Goal: Transaction & Acquisition: Obtain resource

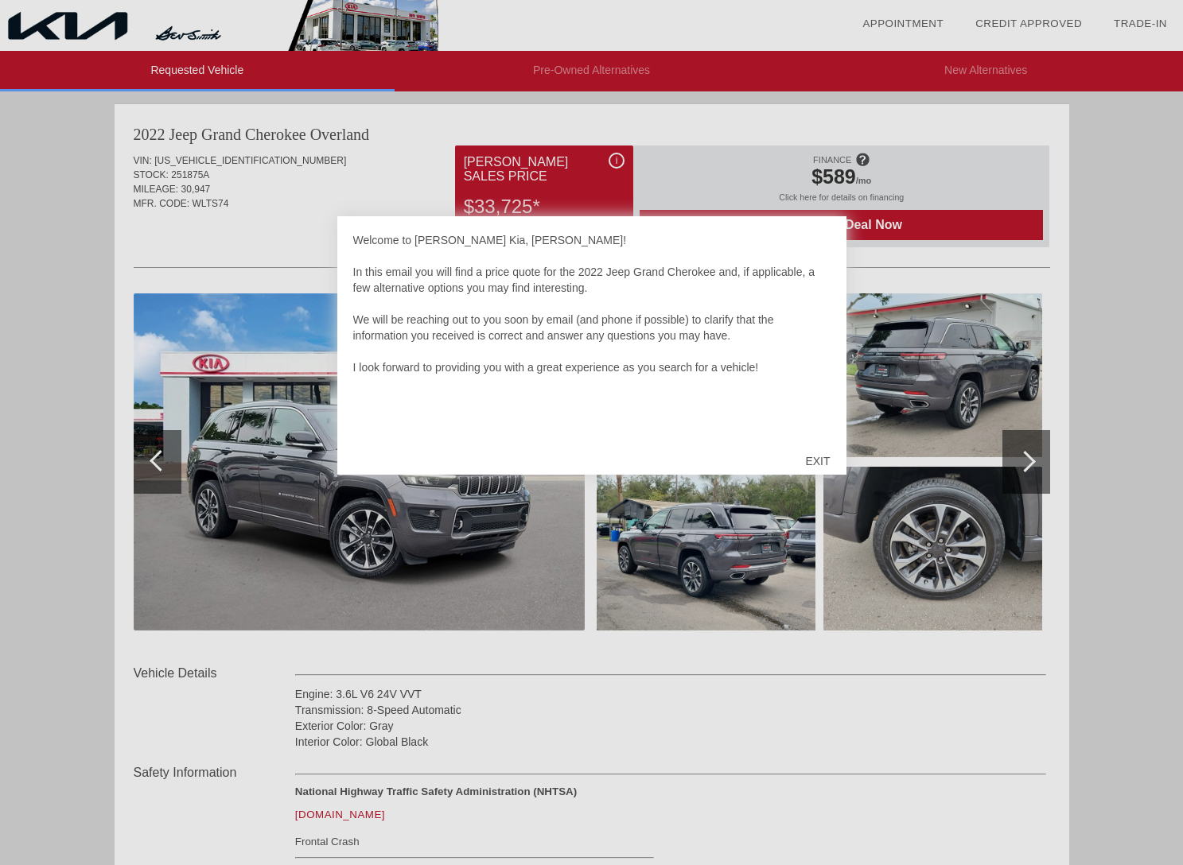
click at [815, 463] on div "EXIT" at bounding box center [817, 461] width 56 height 48
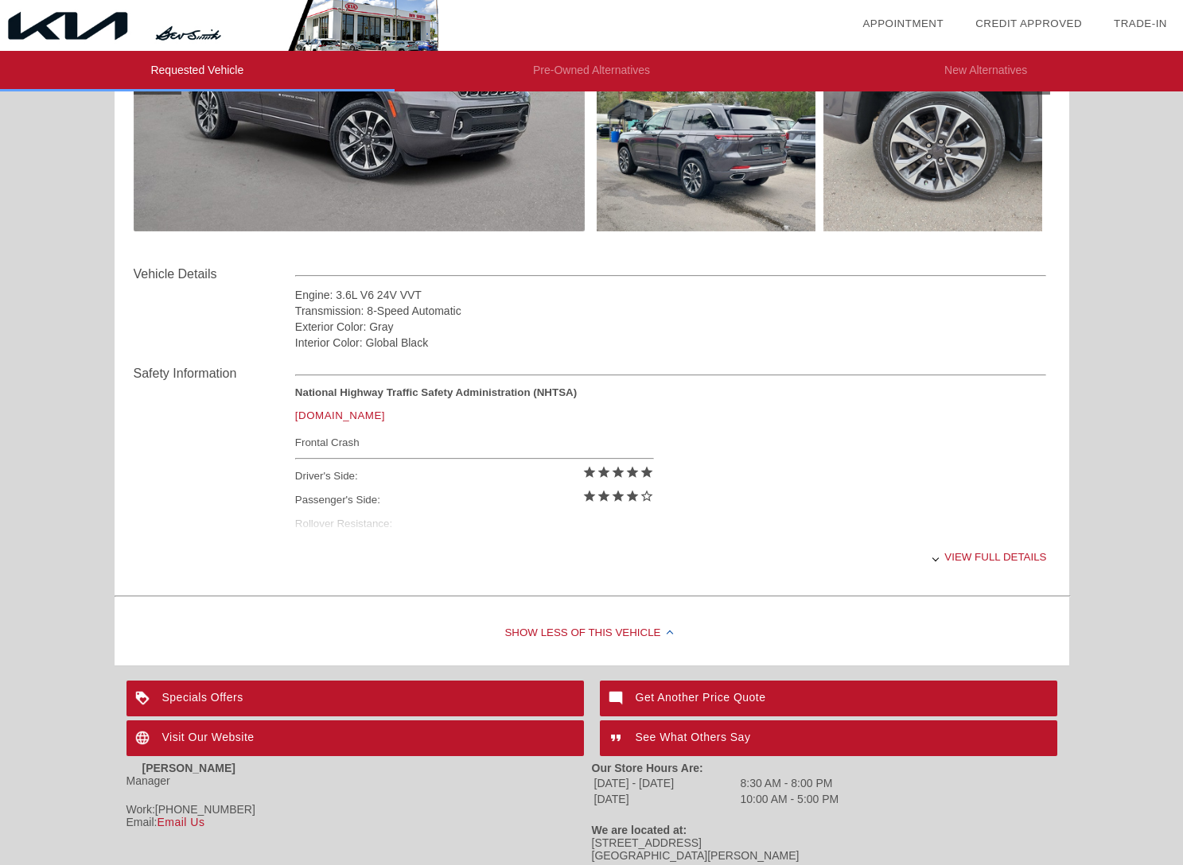
scroll to position [401, 0]
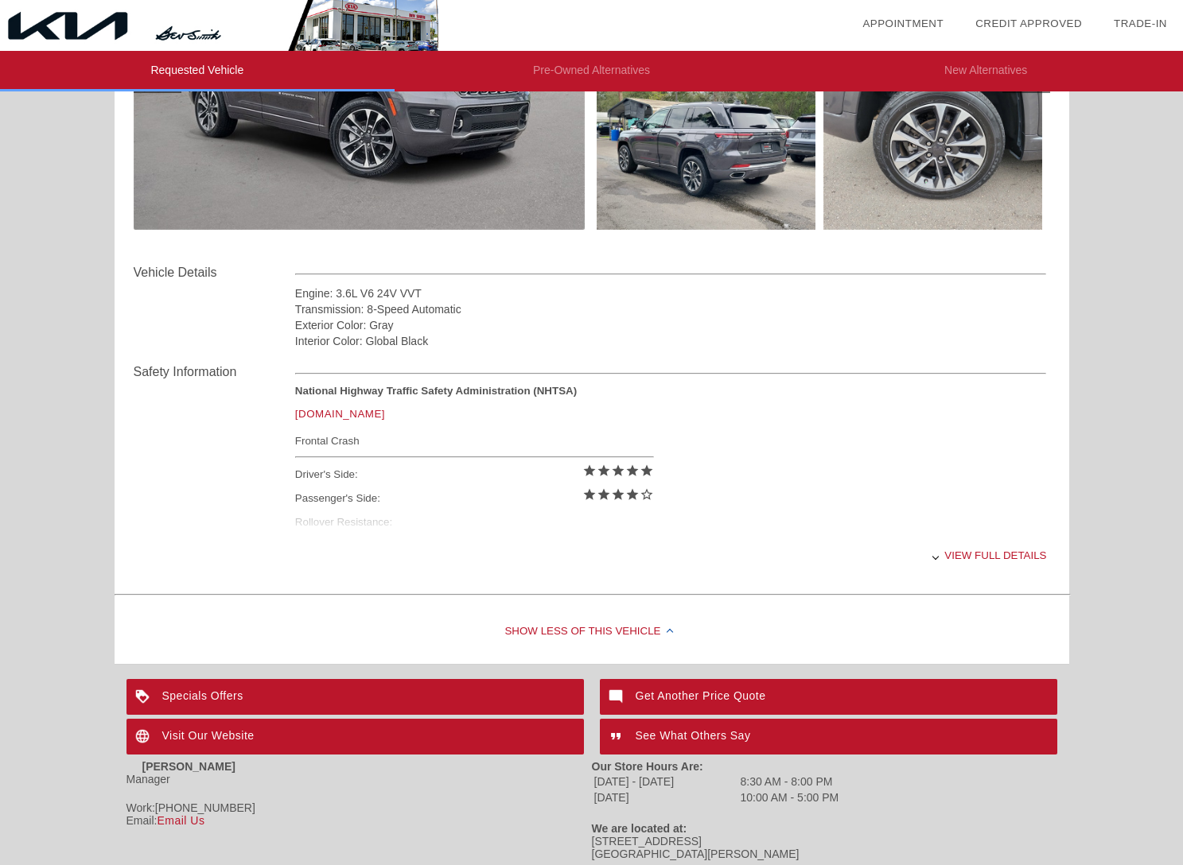
click at [683, 593] on div "2022 Jeep Grand Cherokee [GEOGRAPHIC_DATA] VIN: [US_VEHICLE_IDENTIFICATION_NUMB…" at bounding box center [592, 184] width 954 height 962
click at [984, 554] on div "View full details" at bounding box center [671, 555] width 752 height 39
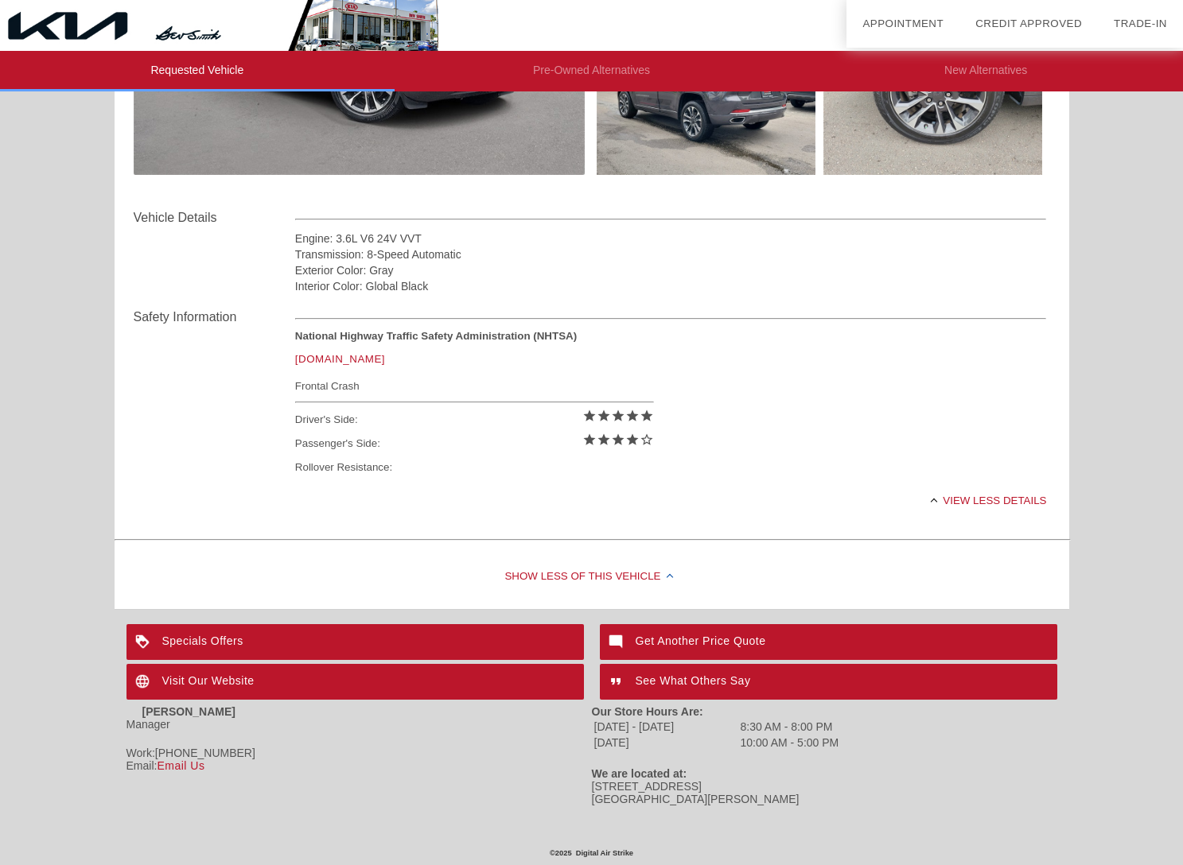
scroll to position [456, 0]
click at [681, 639] on div "Get Another Price Quote" at bounding box center [828, 642] width 457 height 36
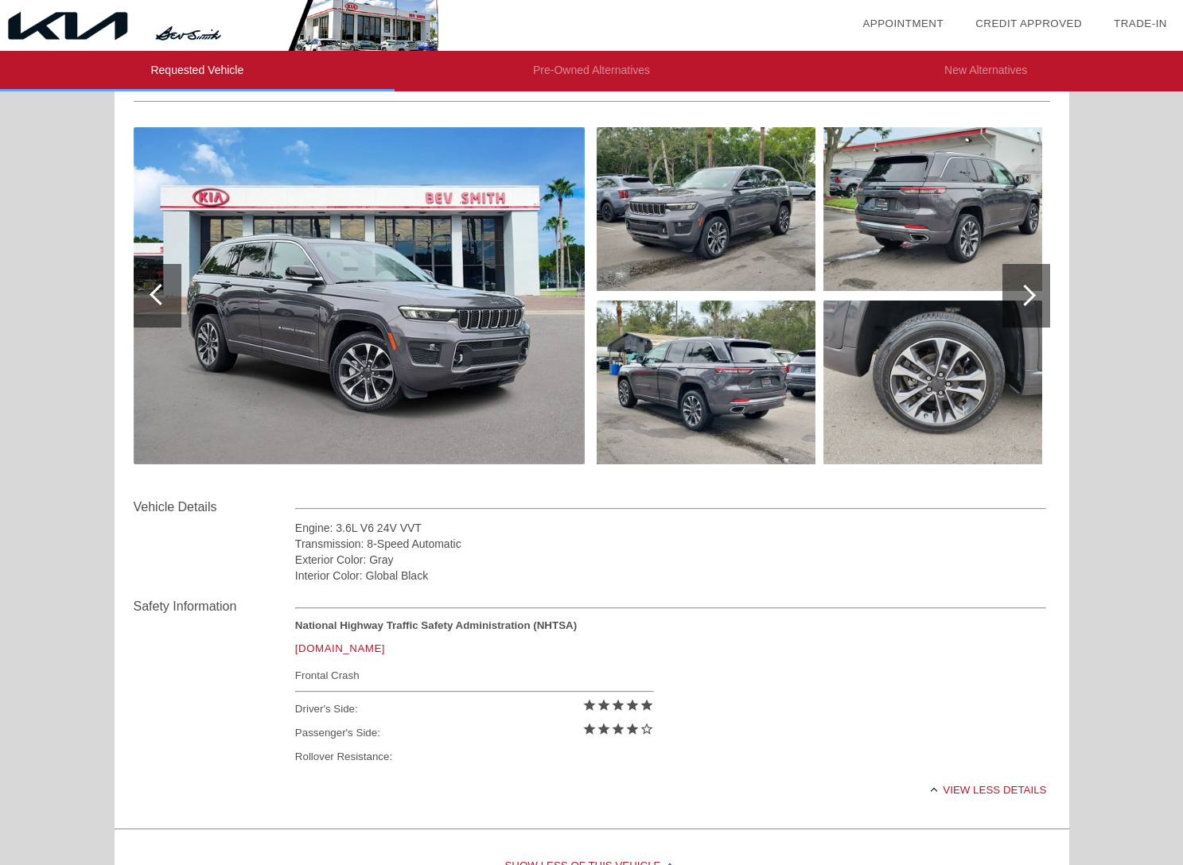
scroll to position [166, 0]
click at [243, 316] on img at bounding box center [359, 295] width 451 height 337
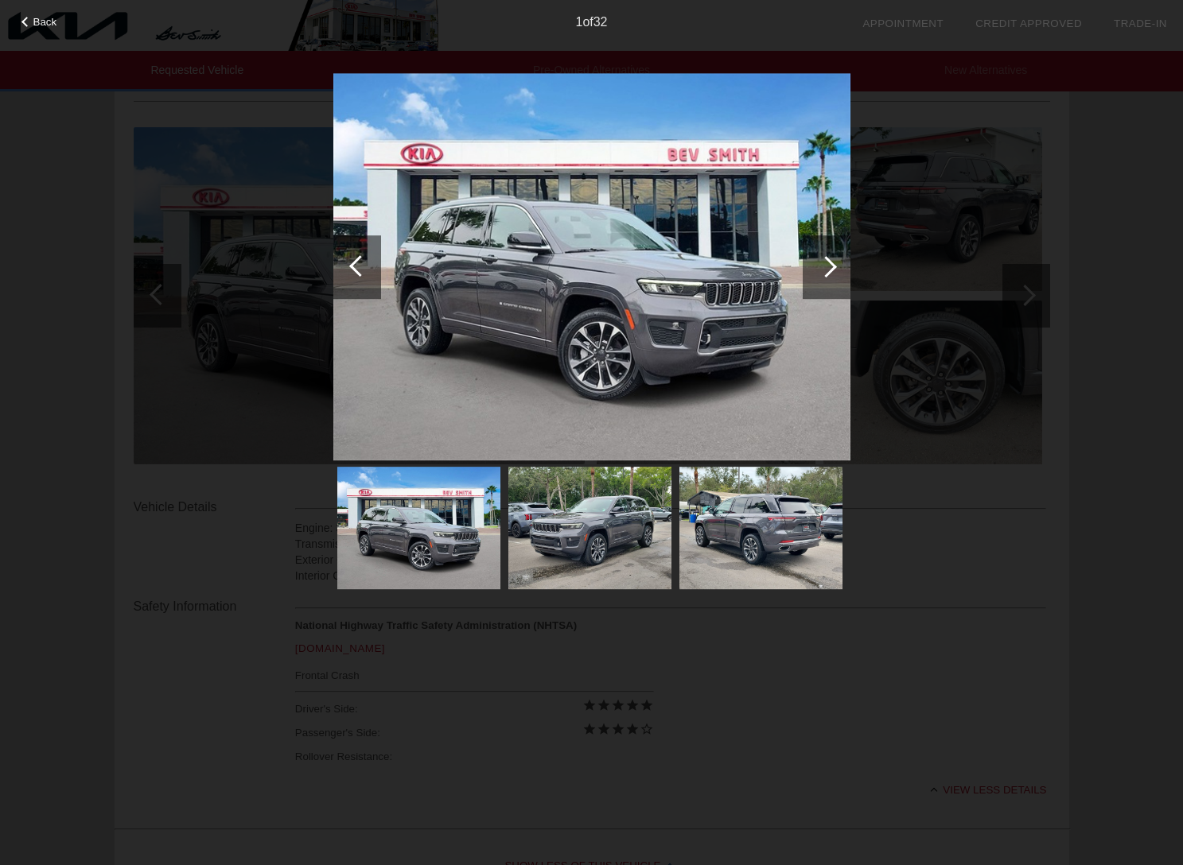
click at [830, 267] on div at bounding box center [825, 266] width 21 height 21
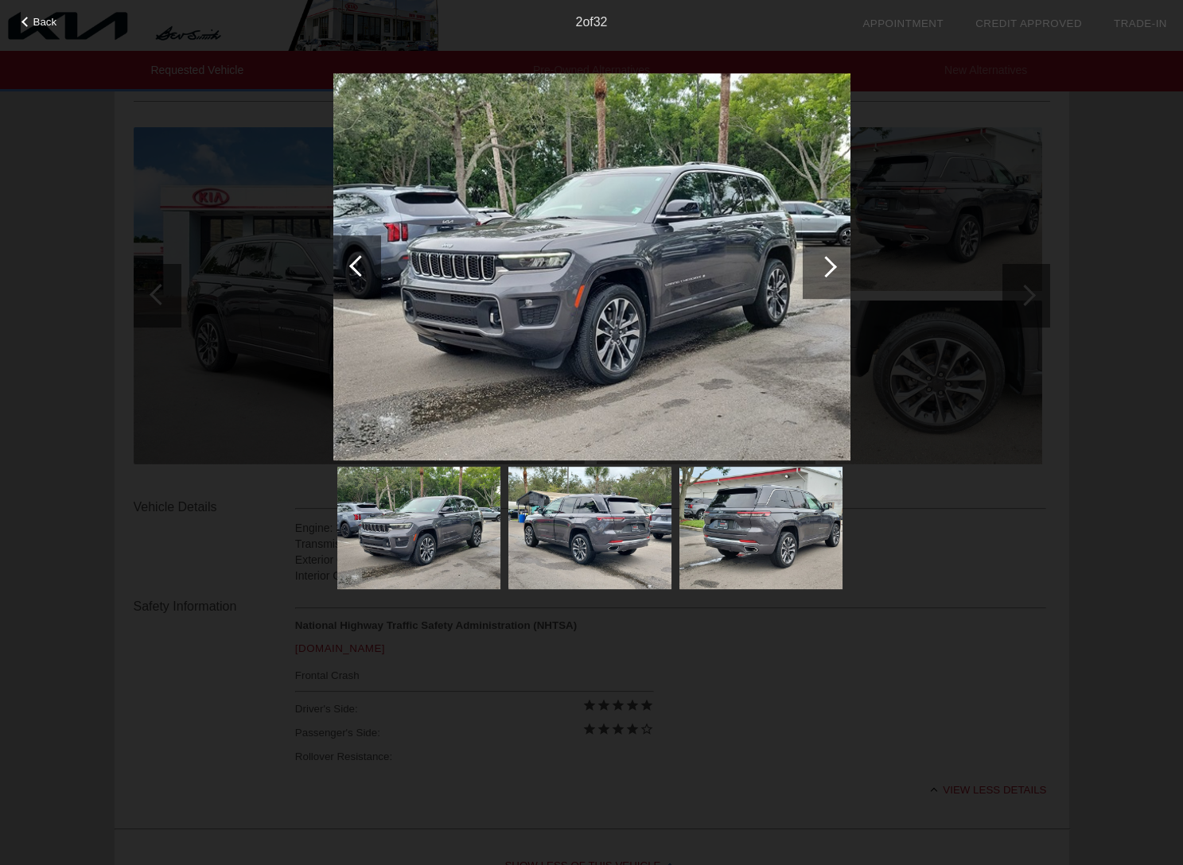
click at [830, 267] on div at bounding box center [825, 266] width 21 height 21
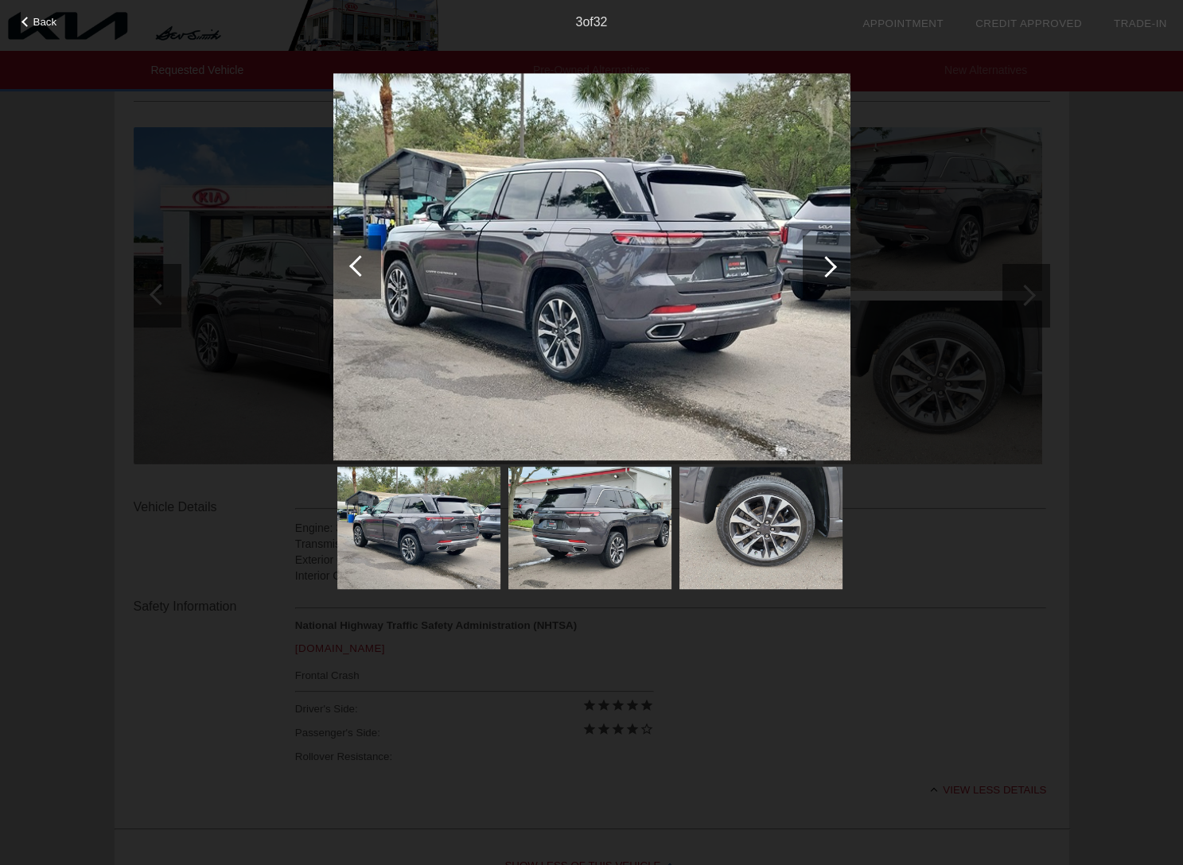
click at [830, 267] on div at bounding box center [825, 266] width 21 height 21
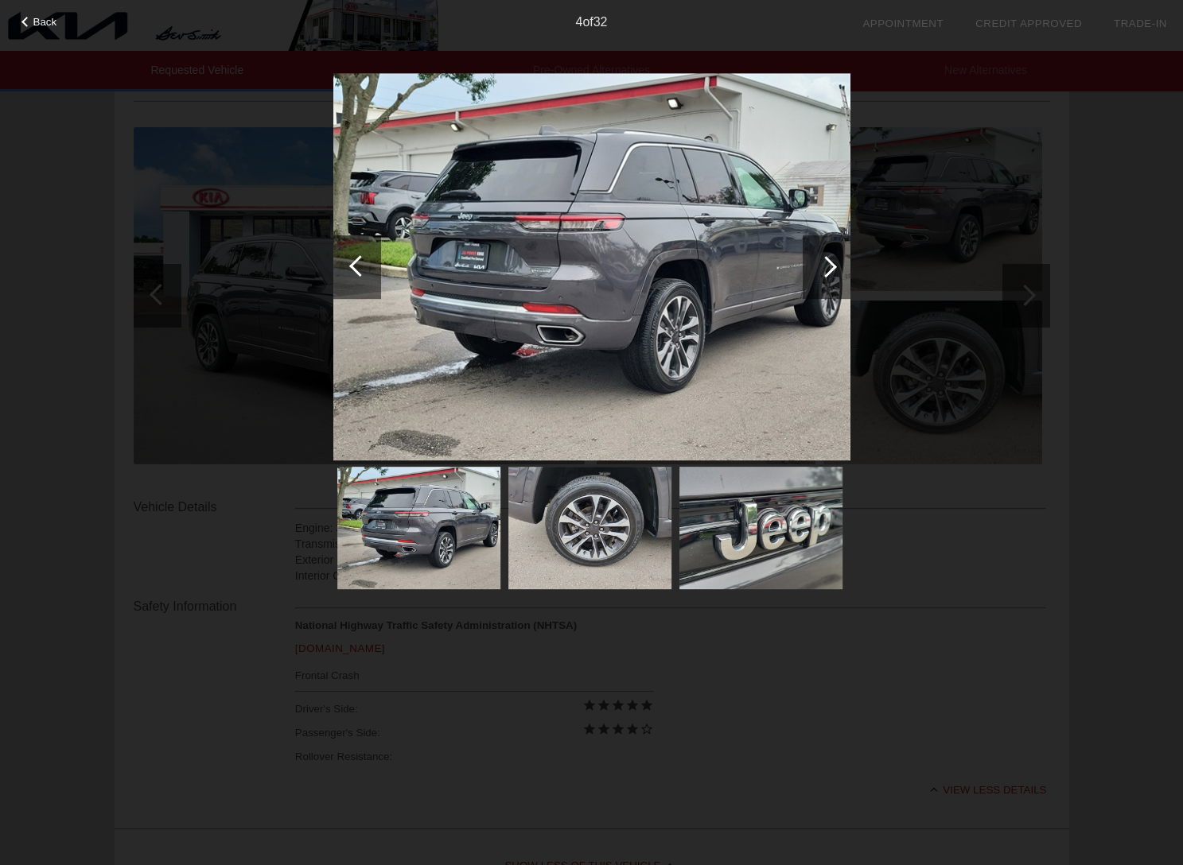
click at [830, 267] on div at bounding box center [825, 266] width 21 height 21
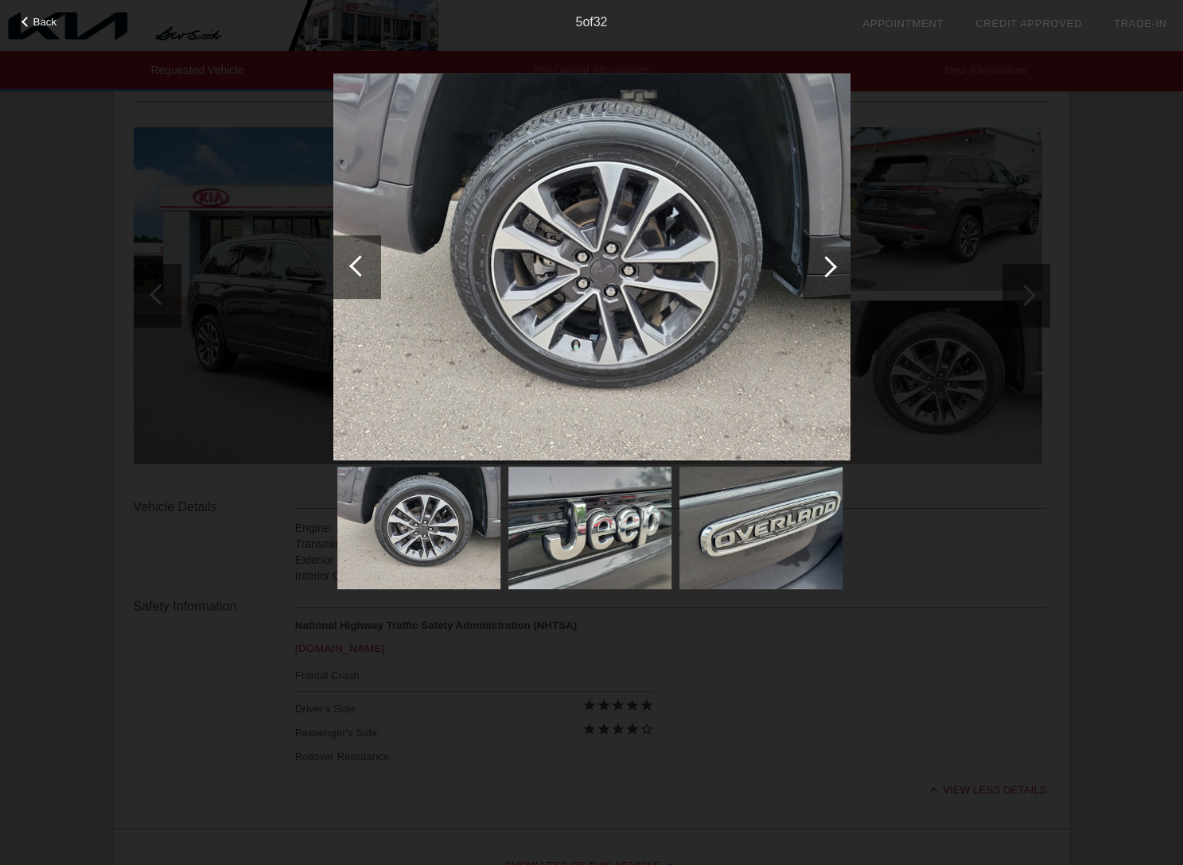
click at [830, 267] on div at bounding box center [825, 266] width 21 height 21
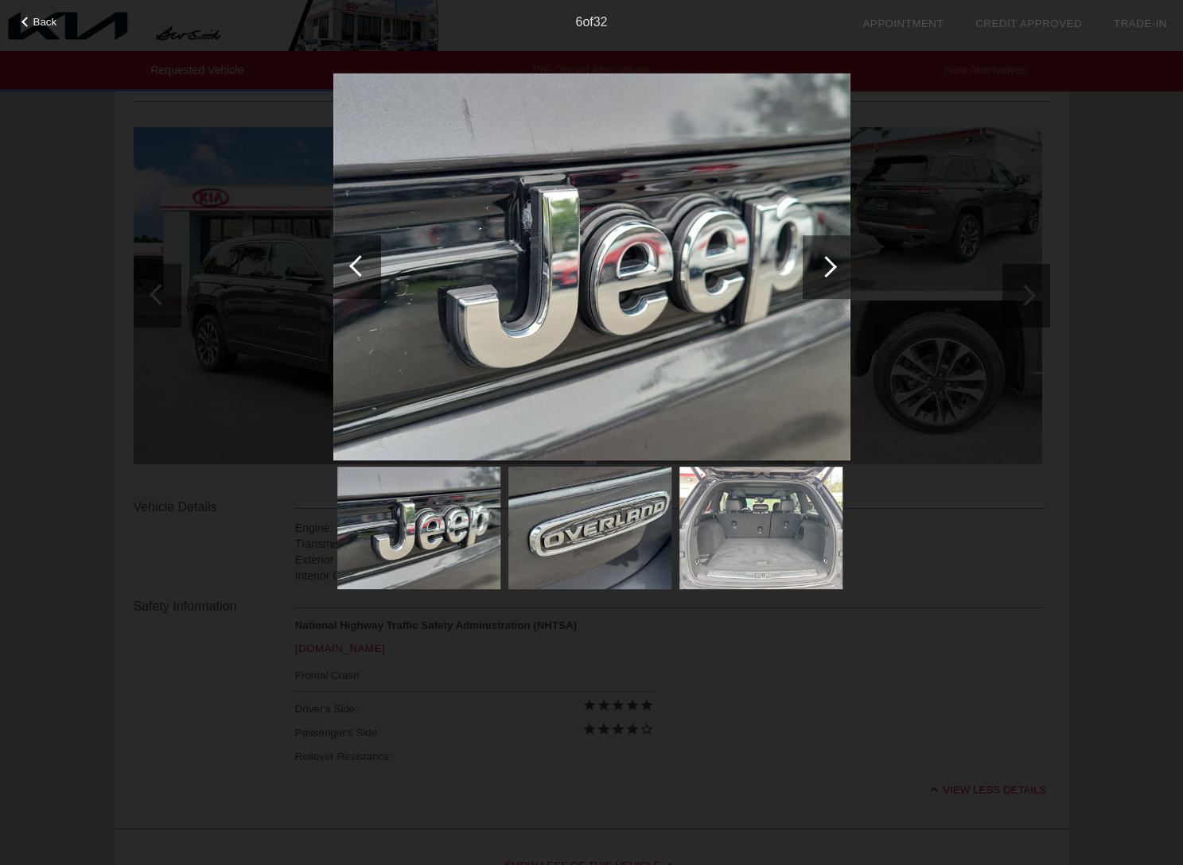
click at [830, 267] on div at bounding box center [825, 266] width 21 height 21
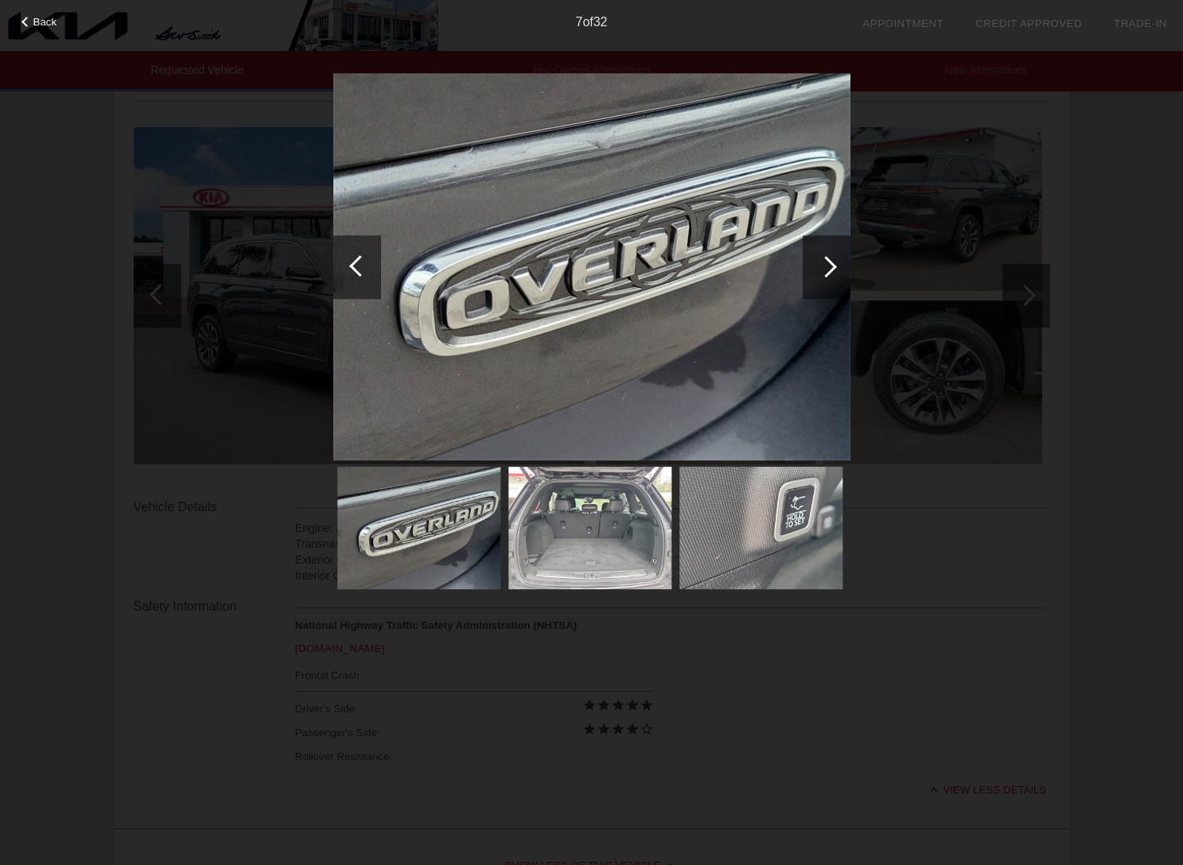
click at [830, 267] on div at bounding box center [825, 266] width 21 height 21
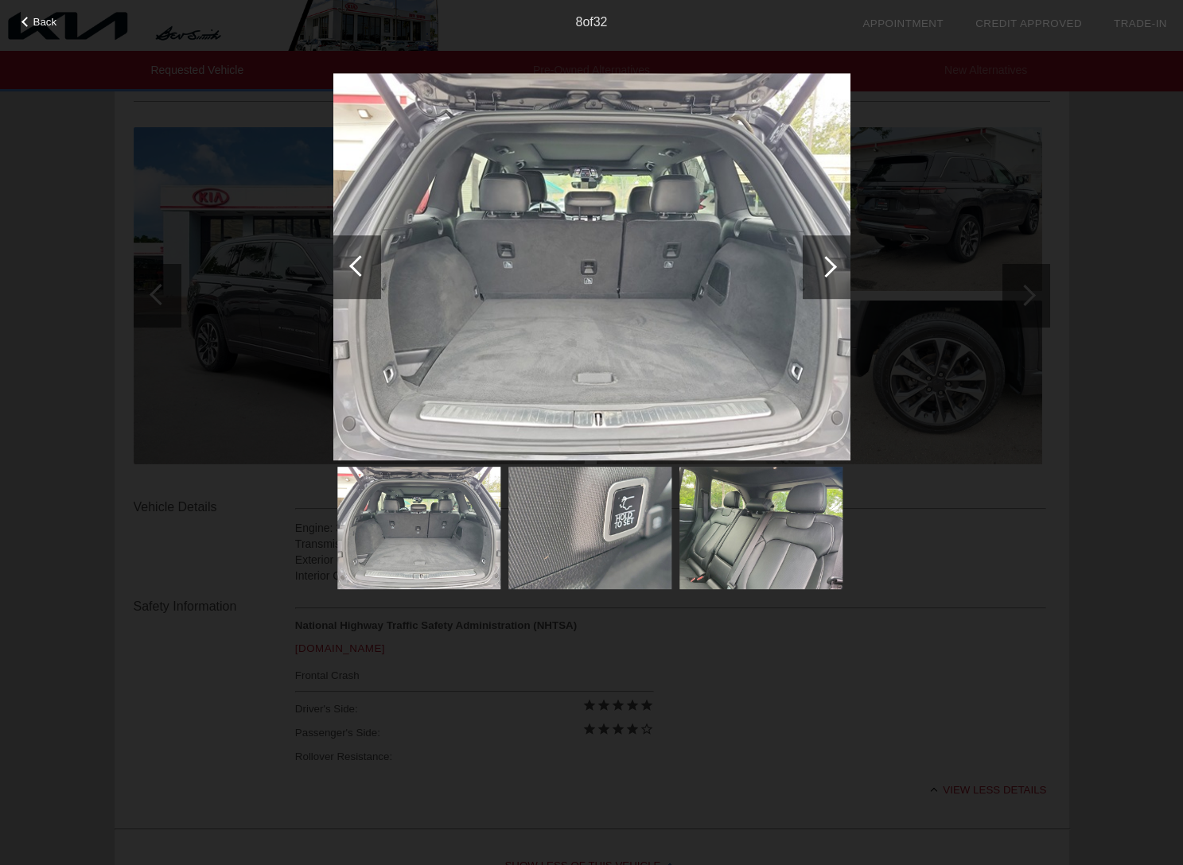
click at [830, 267] on div at bounding box center [825, 266] width 21 height 21
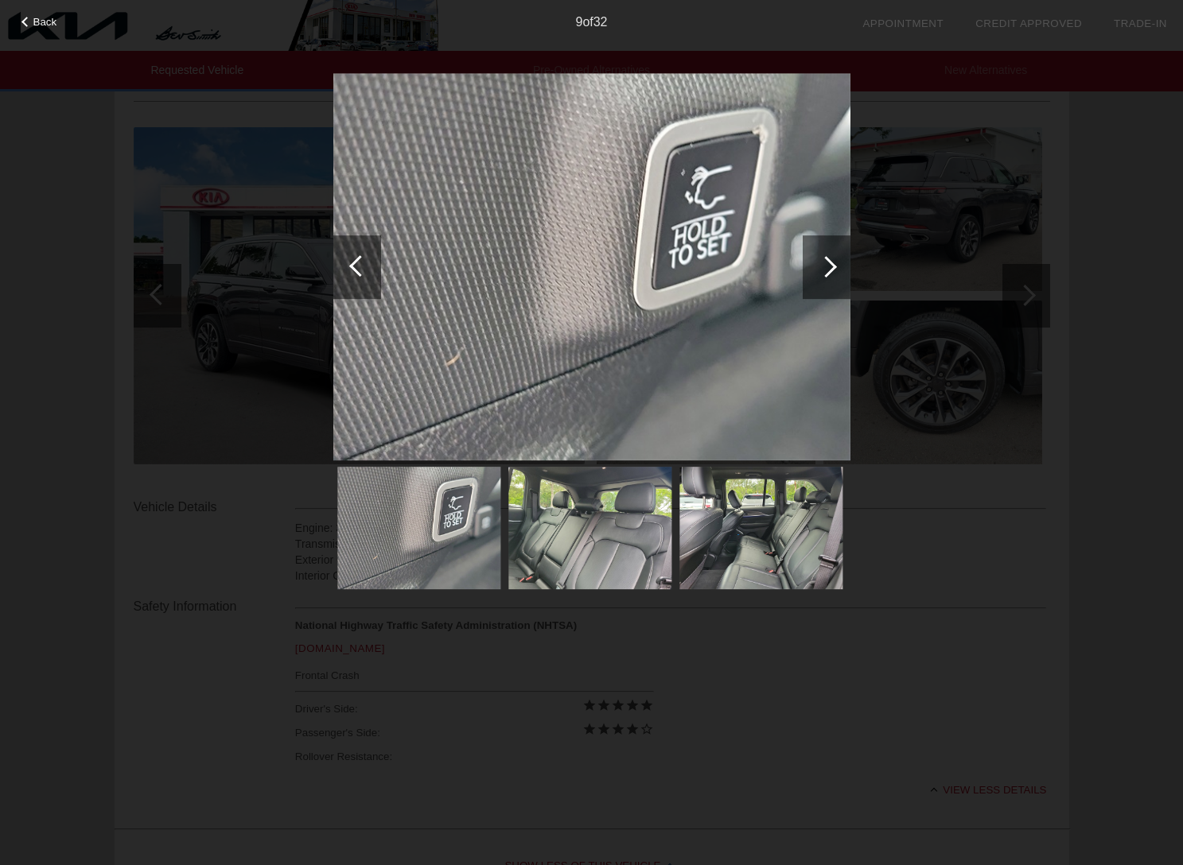
click at [830, 267] on div at bounding box center [825, 266] width 21 height 21
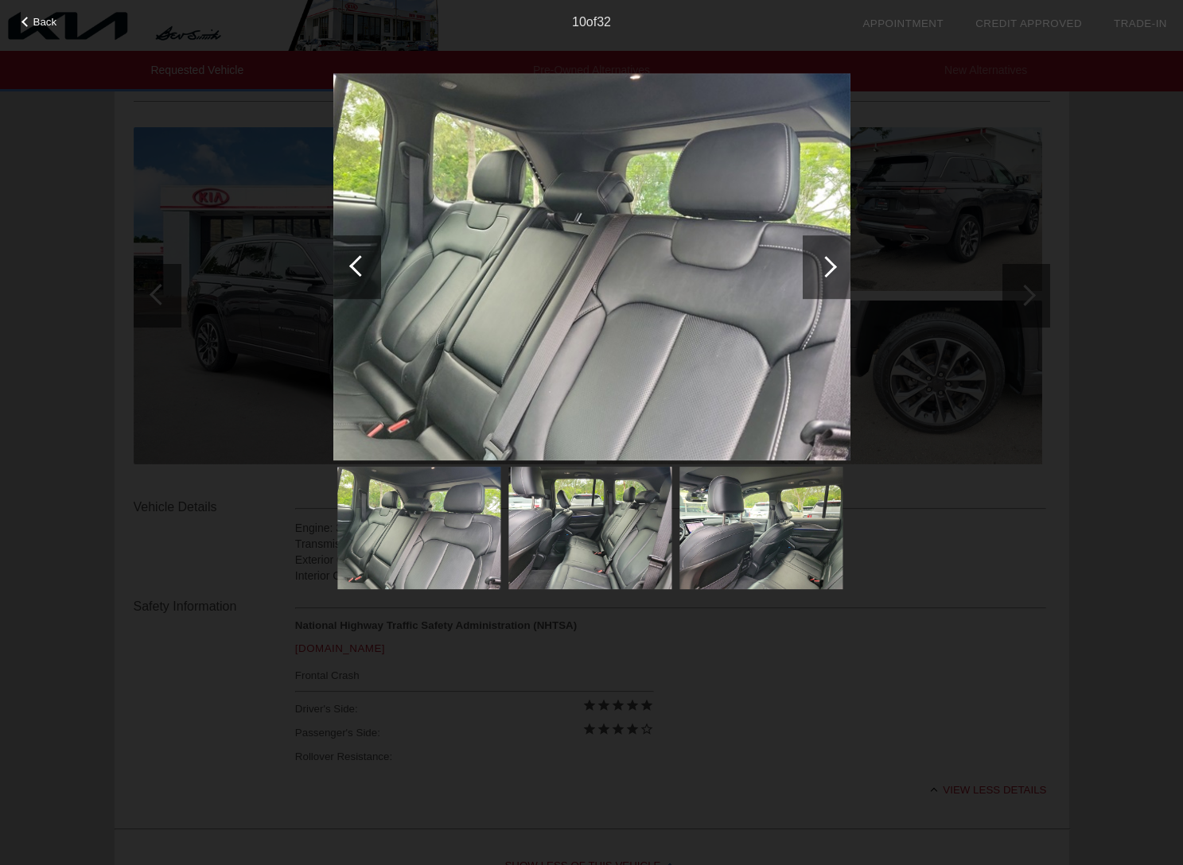
click at [830, 267] on div at bounding box center [825, 266] width 21 height 21
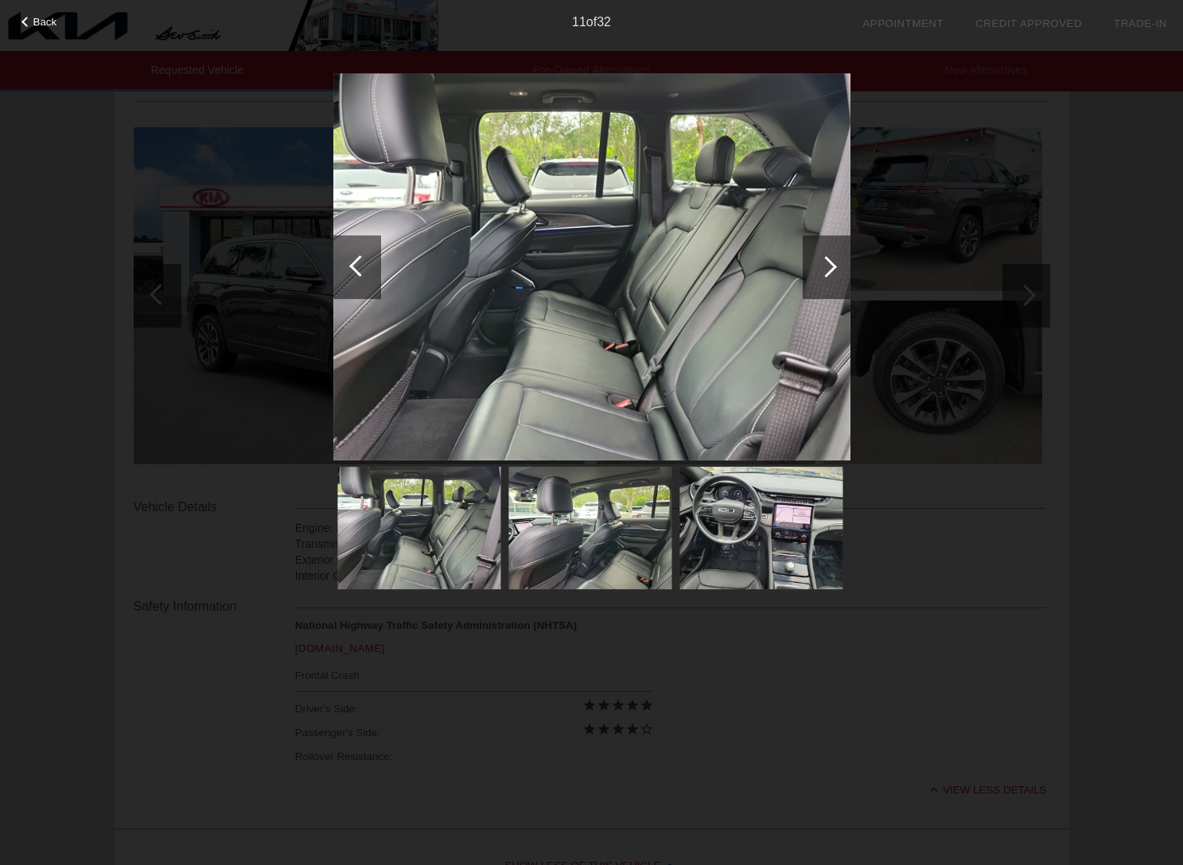
click at [830, 267] on div at bounding box center [825, 266] width 21 height 21
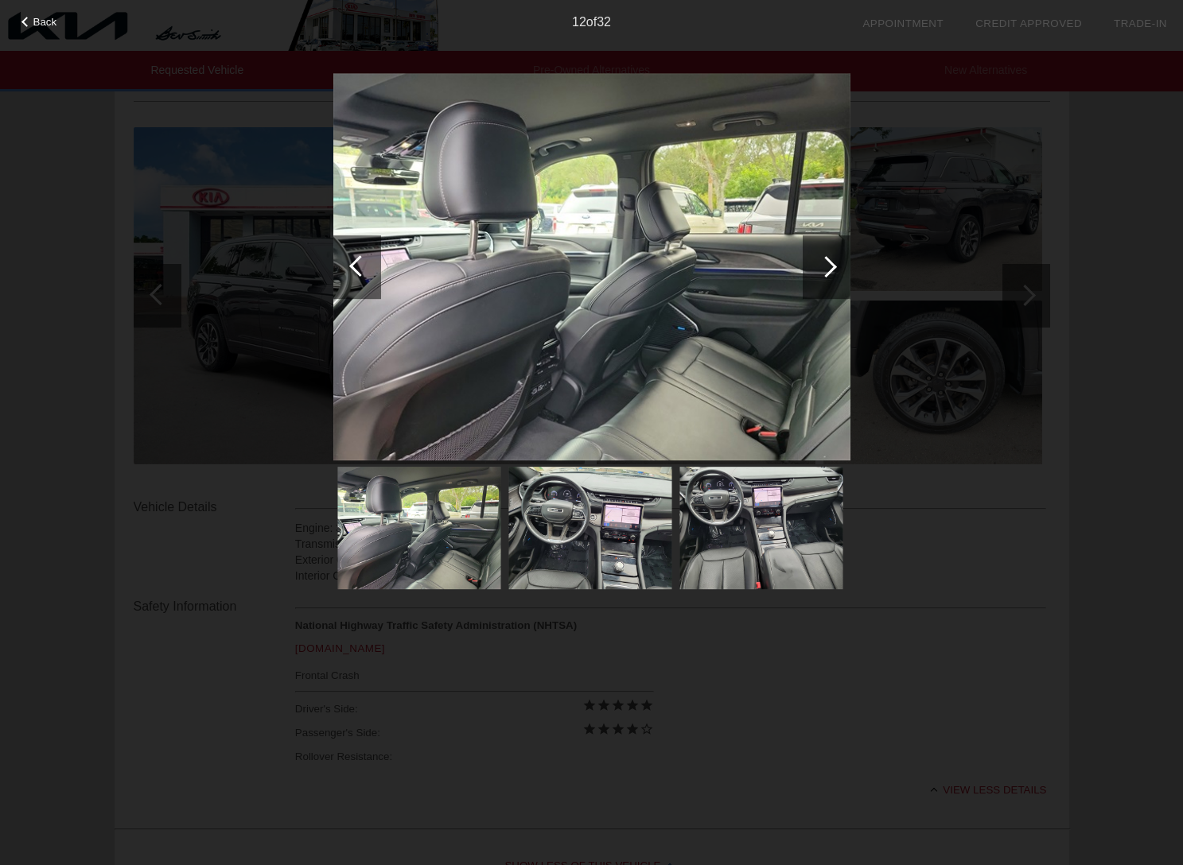
click at [830, 267] on div at bounding box center [825, 266] width 21 height 21
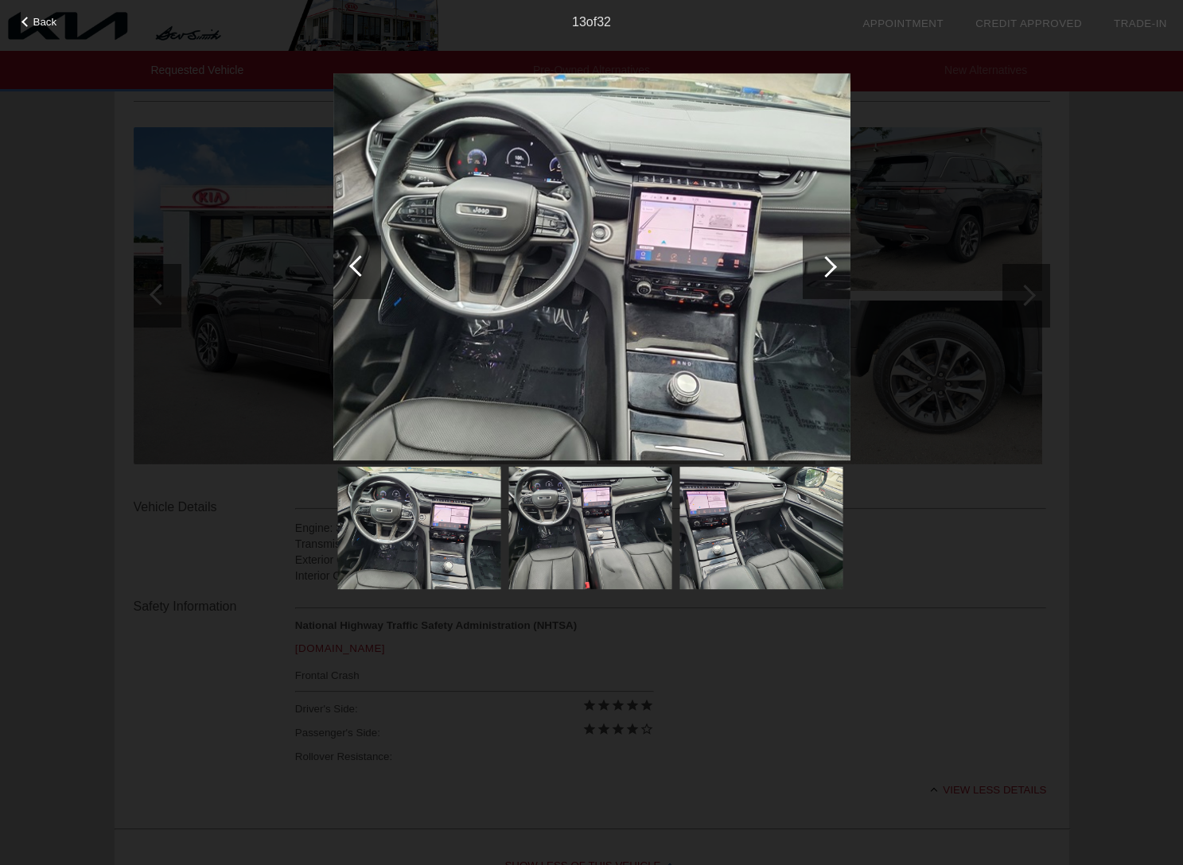
click at [830, 267] on div at bounding box center [825, 266] width 21 height 21
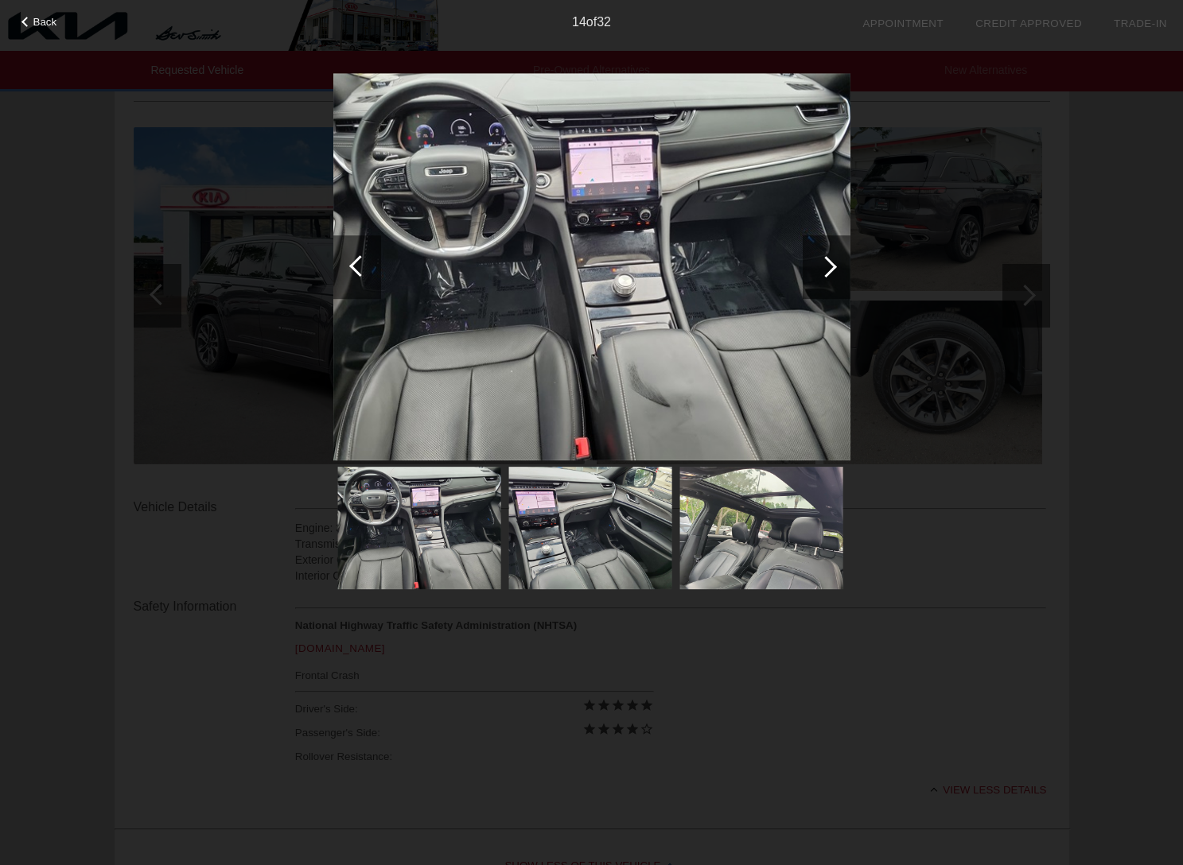
click at [830, 267] on div at bounding box center [825, 266] width 21 height 21
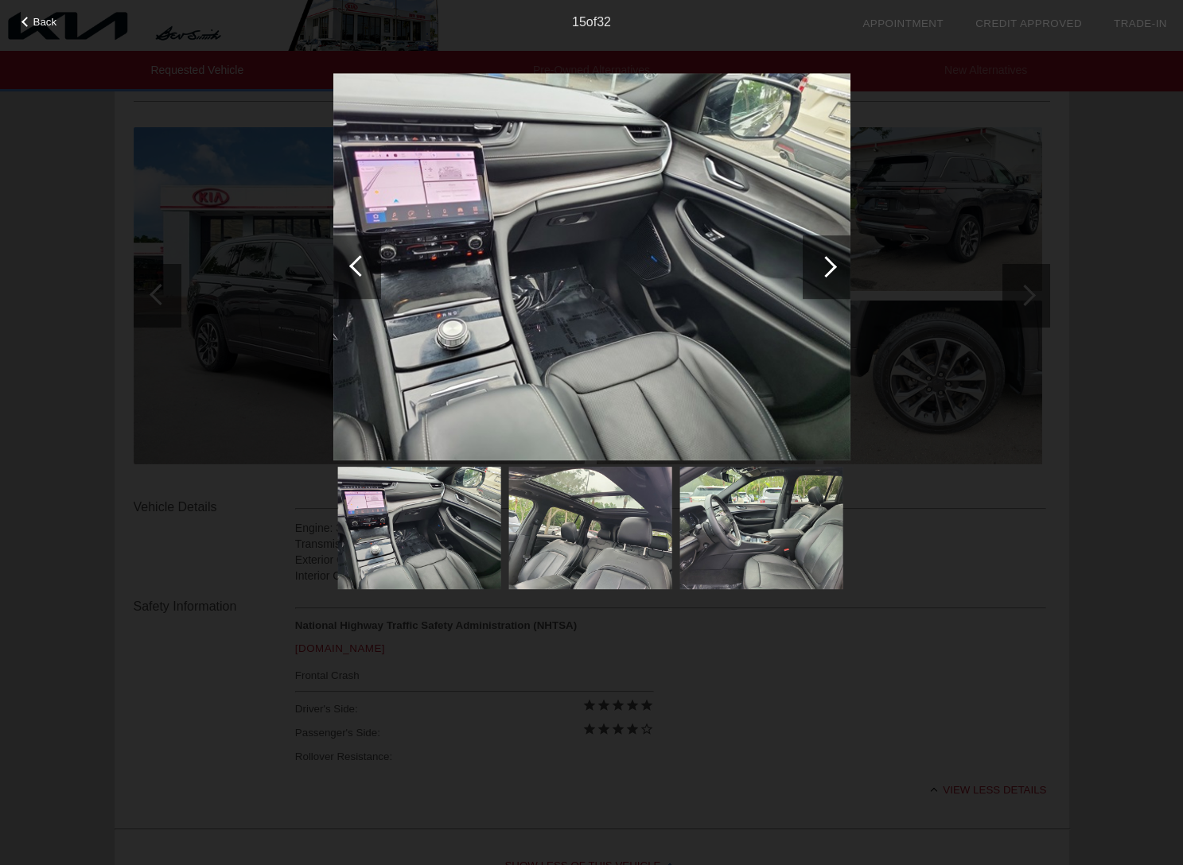
click at [830, 267] on div at bounding box center [825, 266] width 21 height 21
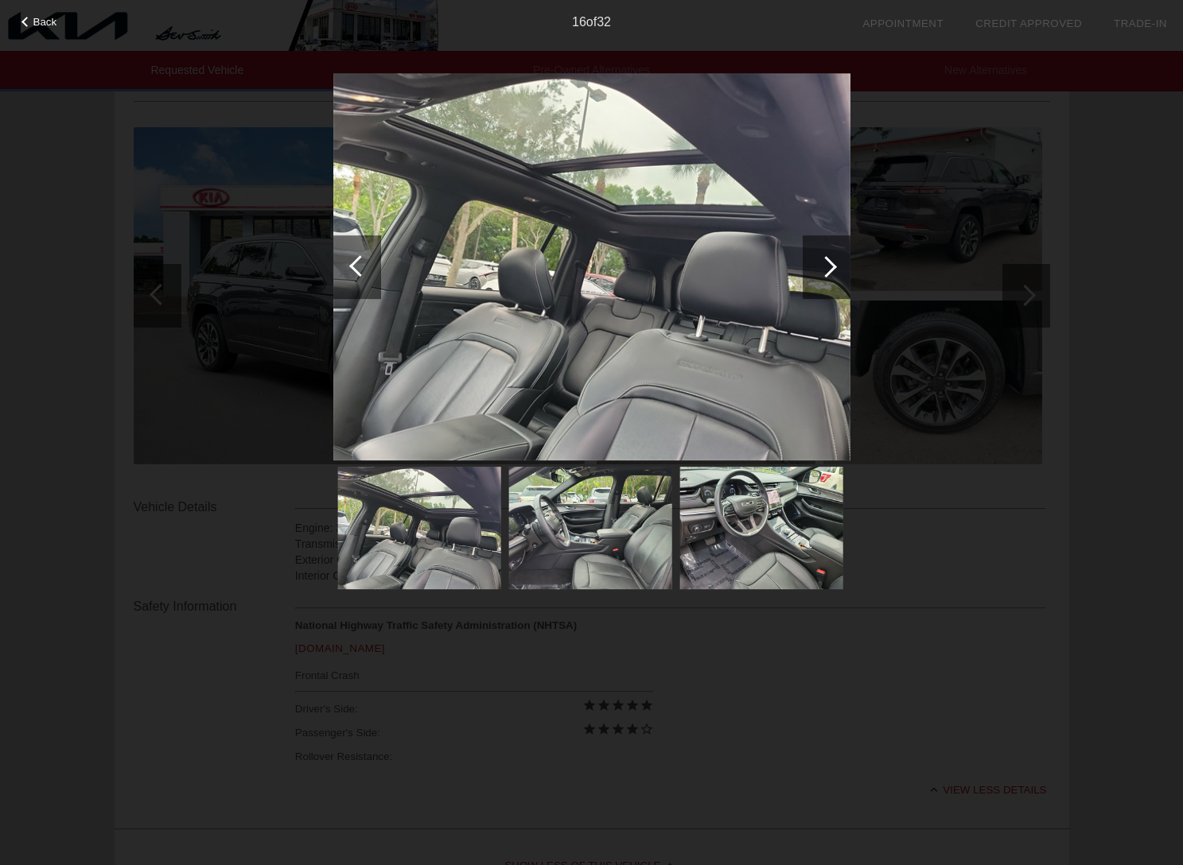
click at [830, 267] on div at bounding box center [825, 266] width 21 height 21
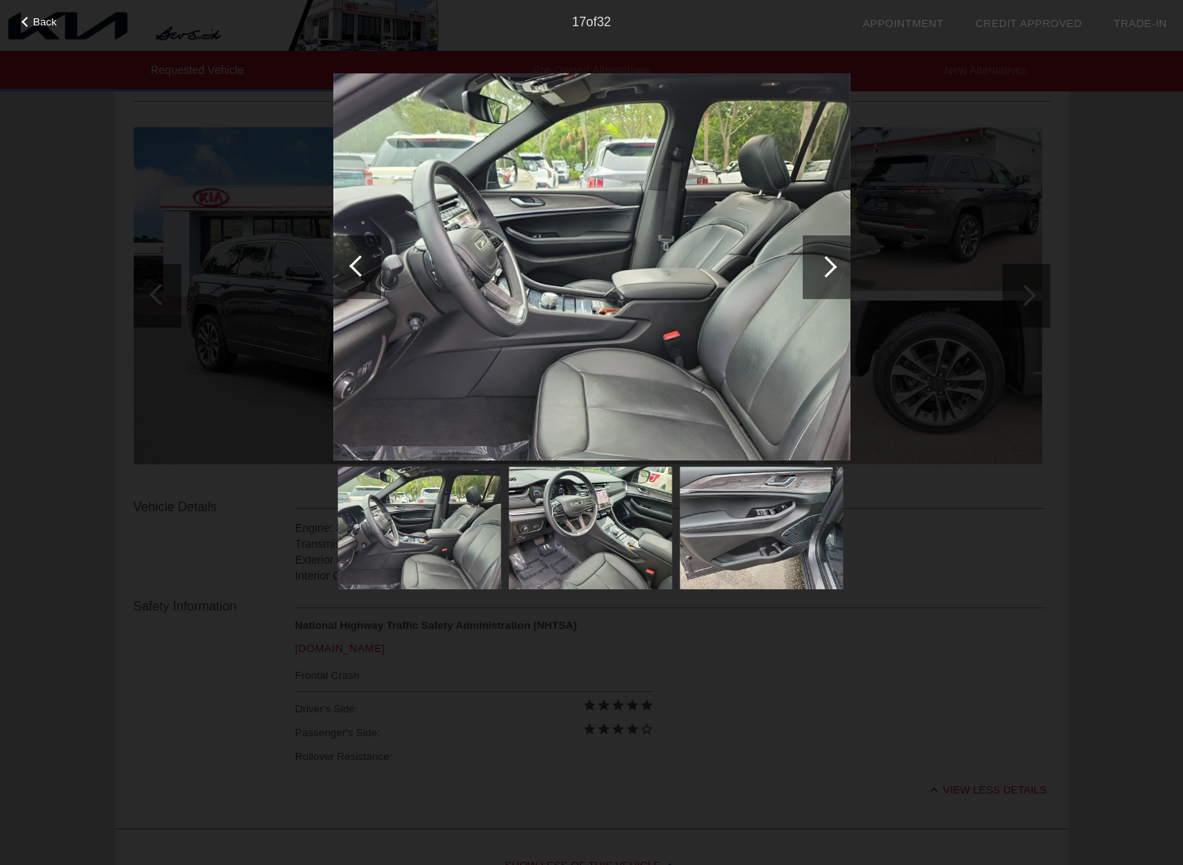
click at [830, 267] on div at bounding box center [825, 266] width 21 height 21
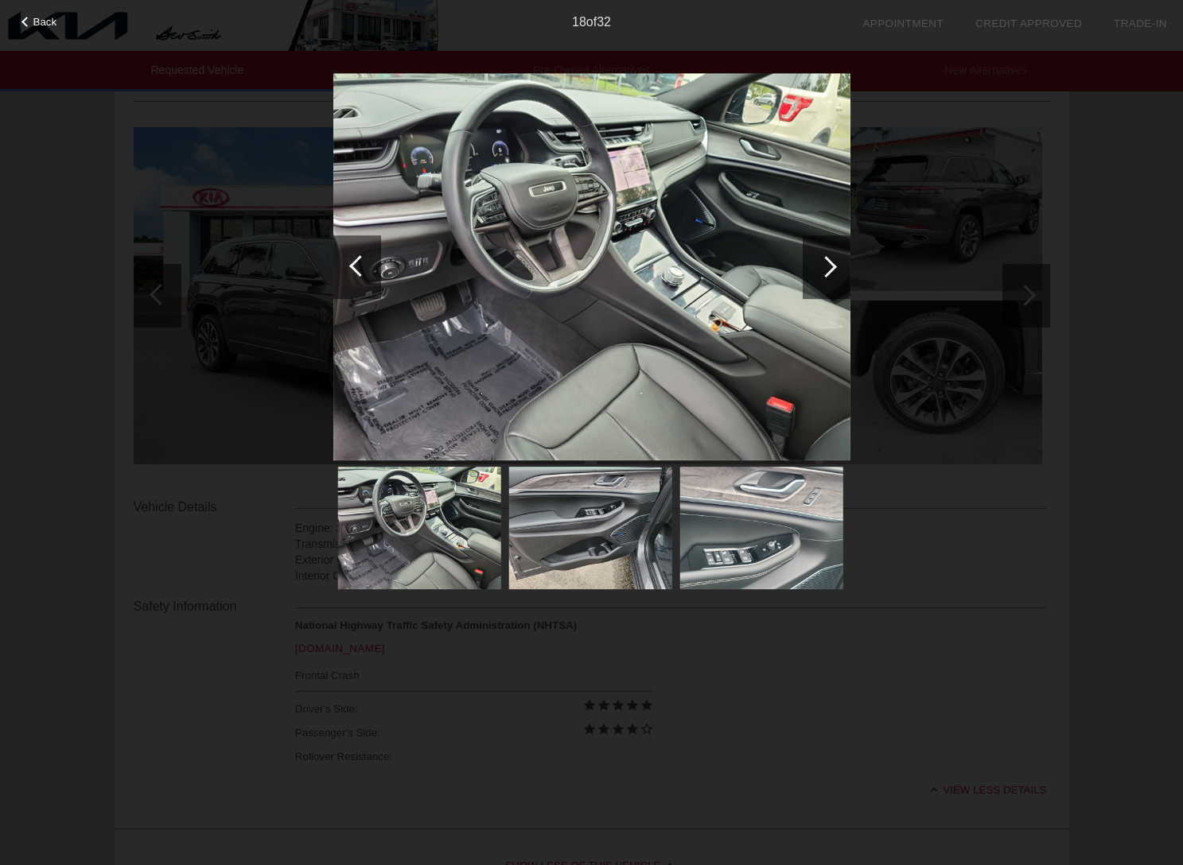
click at [830, 267] on div at bounding box center [825, 266] width 21 height 21
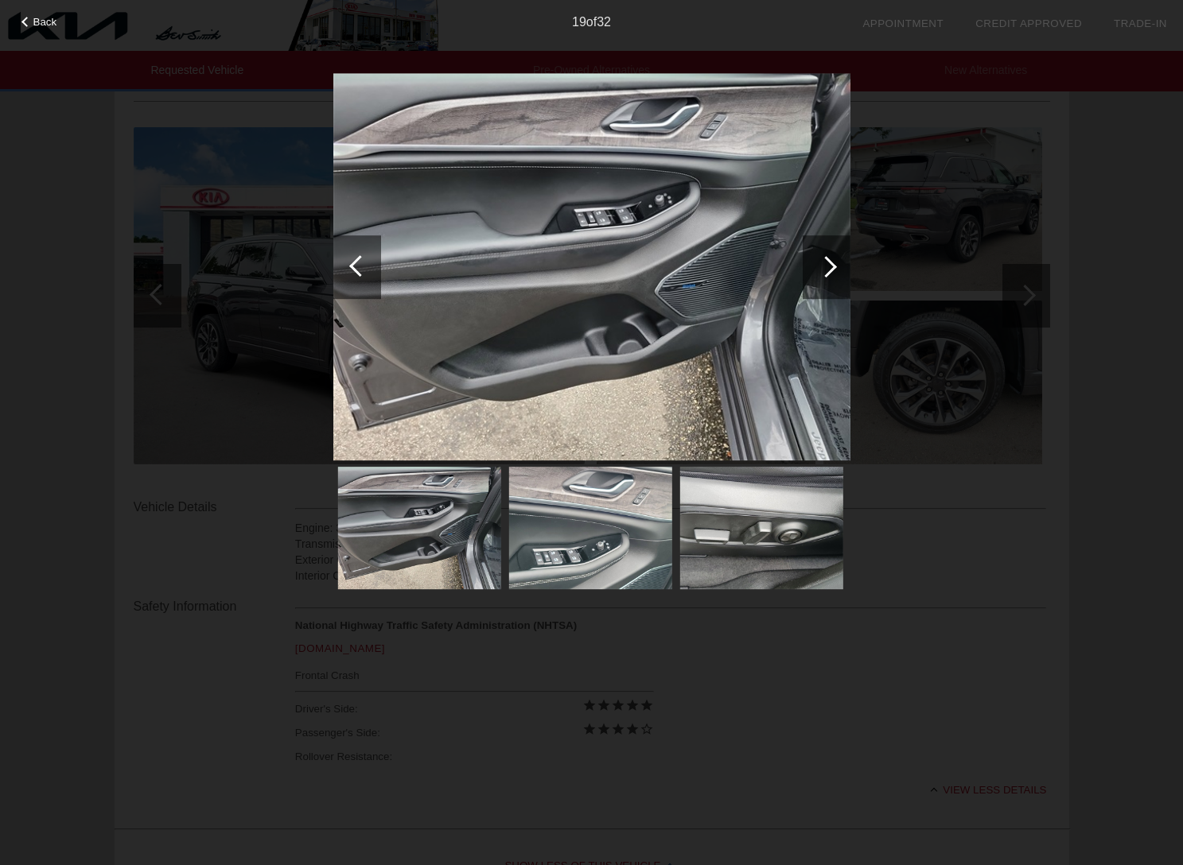
click at [830, 267] on div at bounding box center [825, 266] width 21 height 21
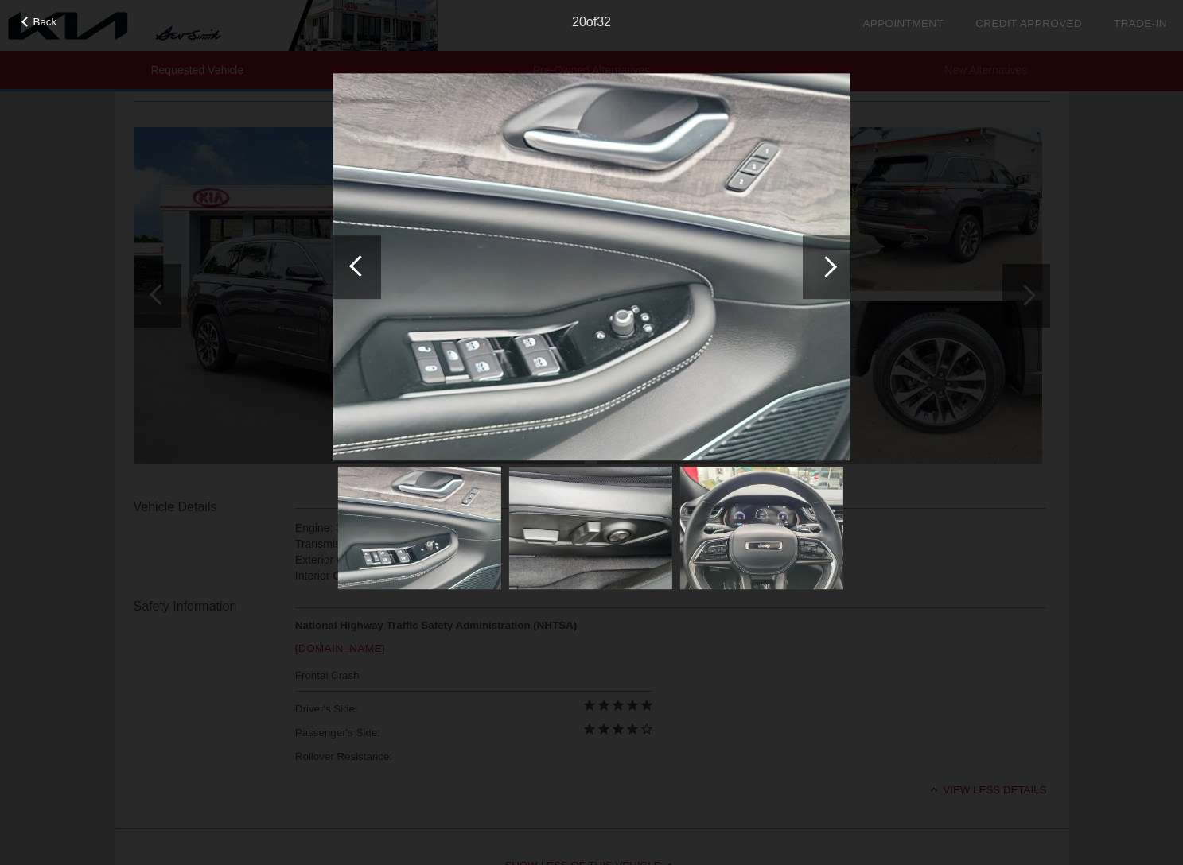
click at [830, 267] on div at bounding box center [825, 266] width 21 height 21
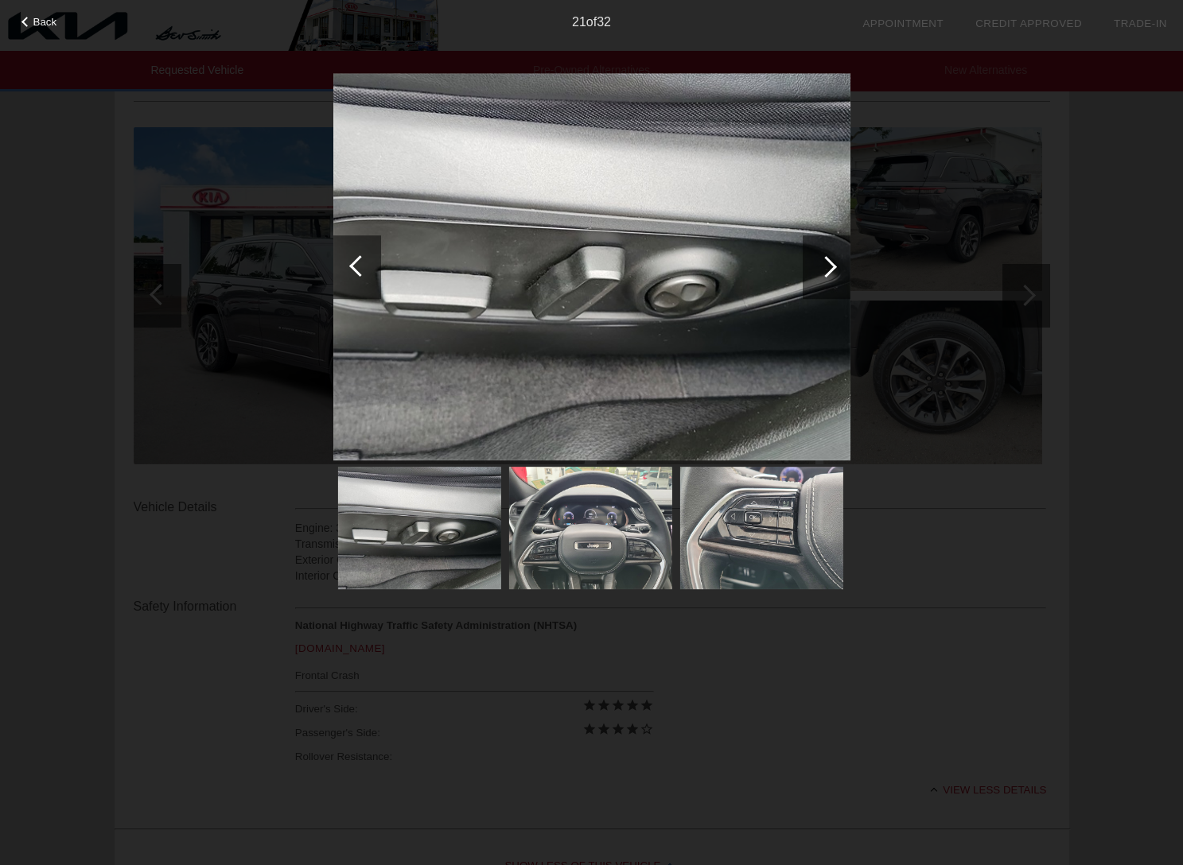
click at [830, 267] on div at bounding box center [825, 266] width 21 height 21
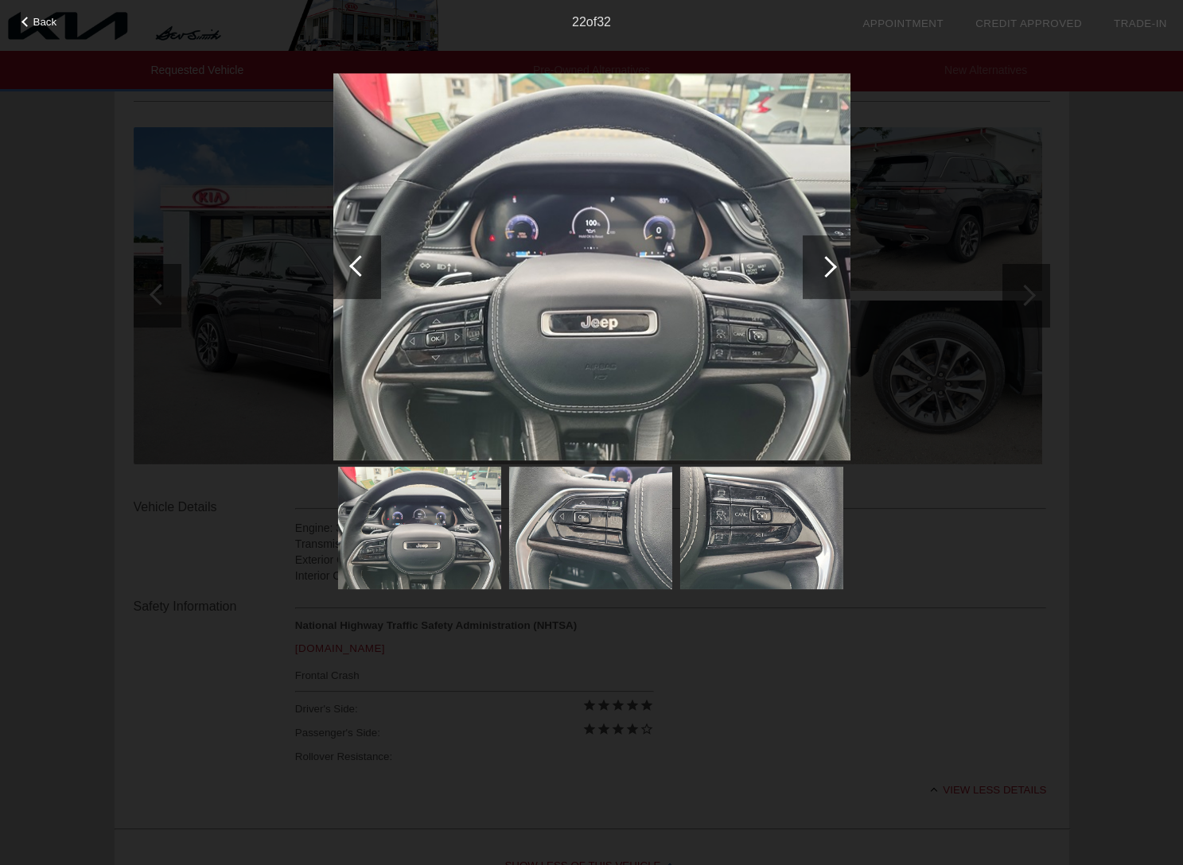
click at [830, 267] on div at bounding box center [825, 266] width 21 height 21
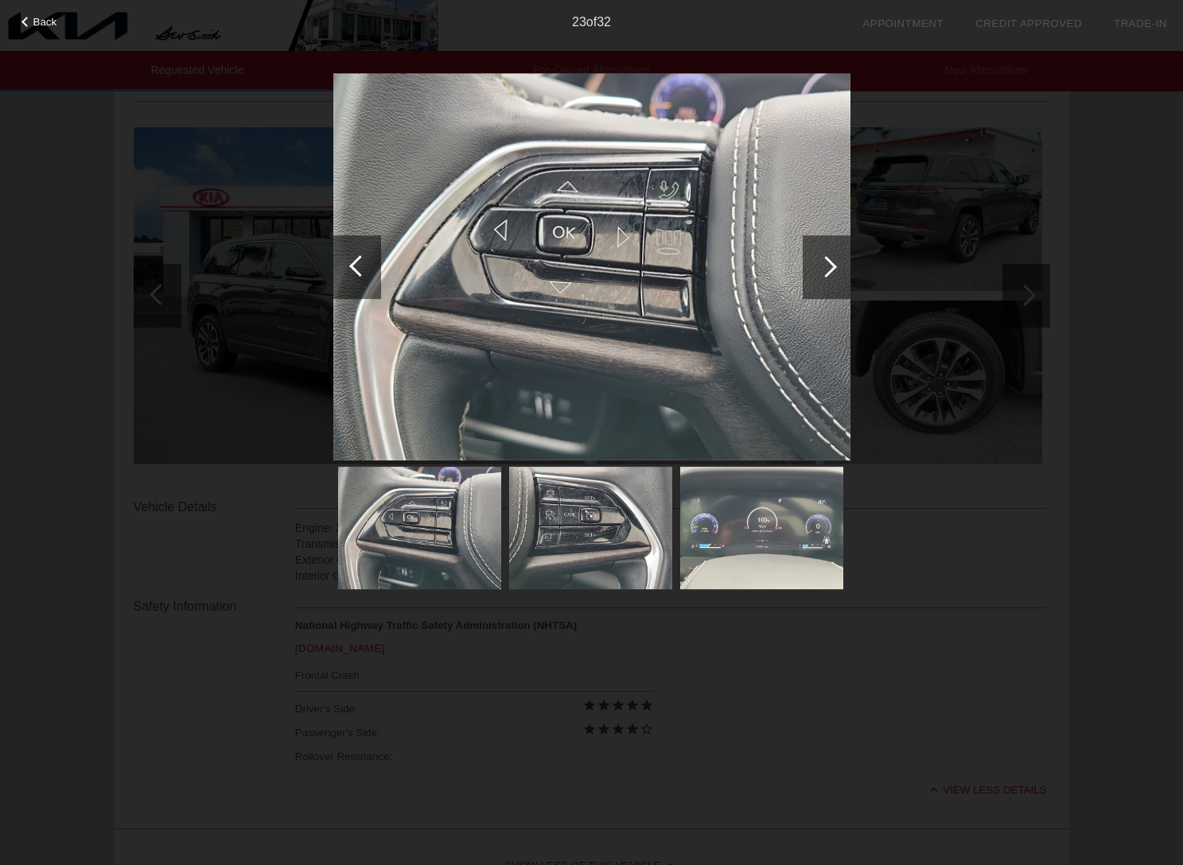
click at [830, 267] on div at bounding box center [825, 266] width 21 height 21
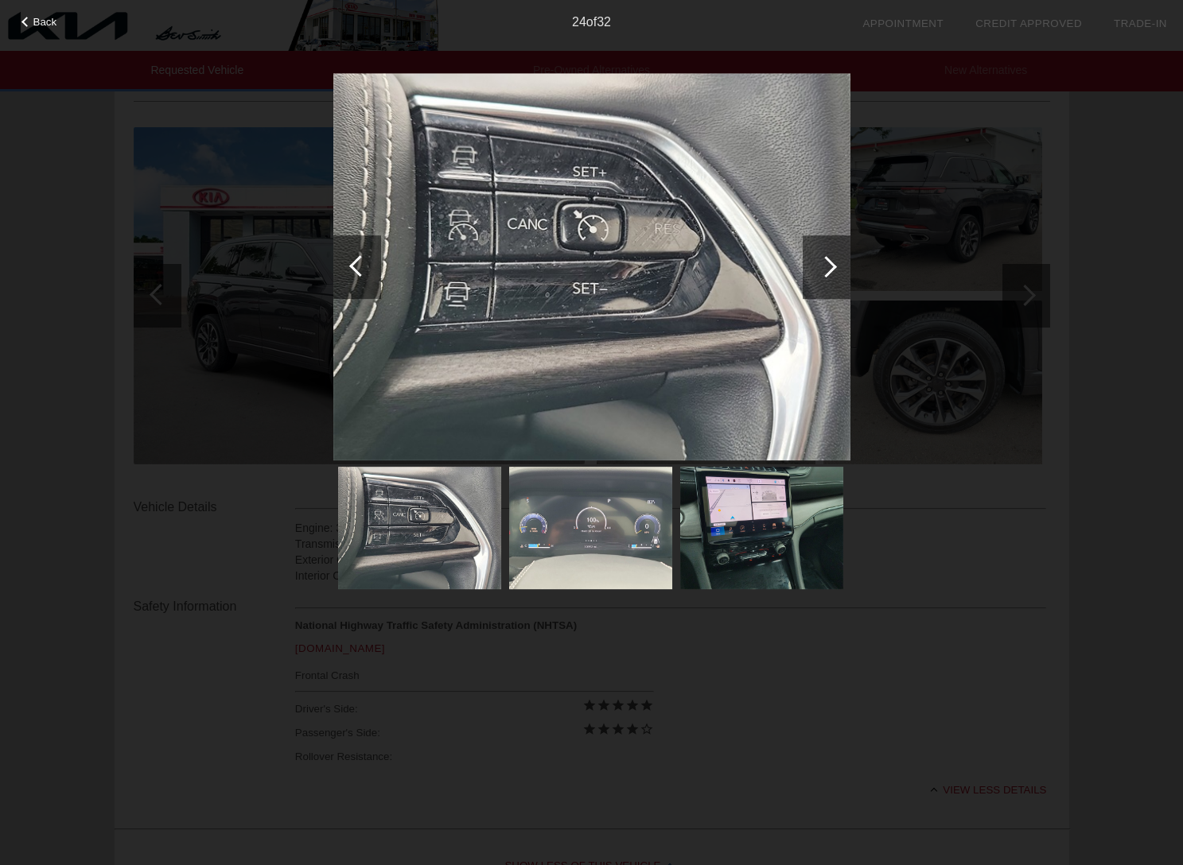
click at [830, 267] on div at bounding box center [825, 266] width 21 height 21
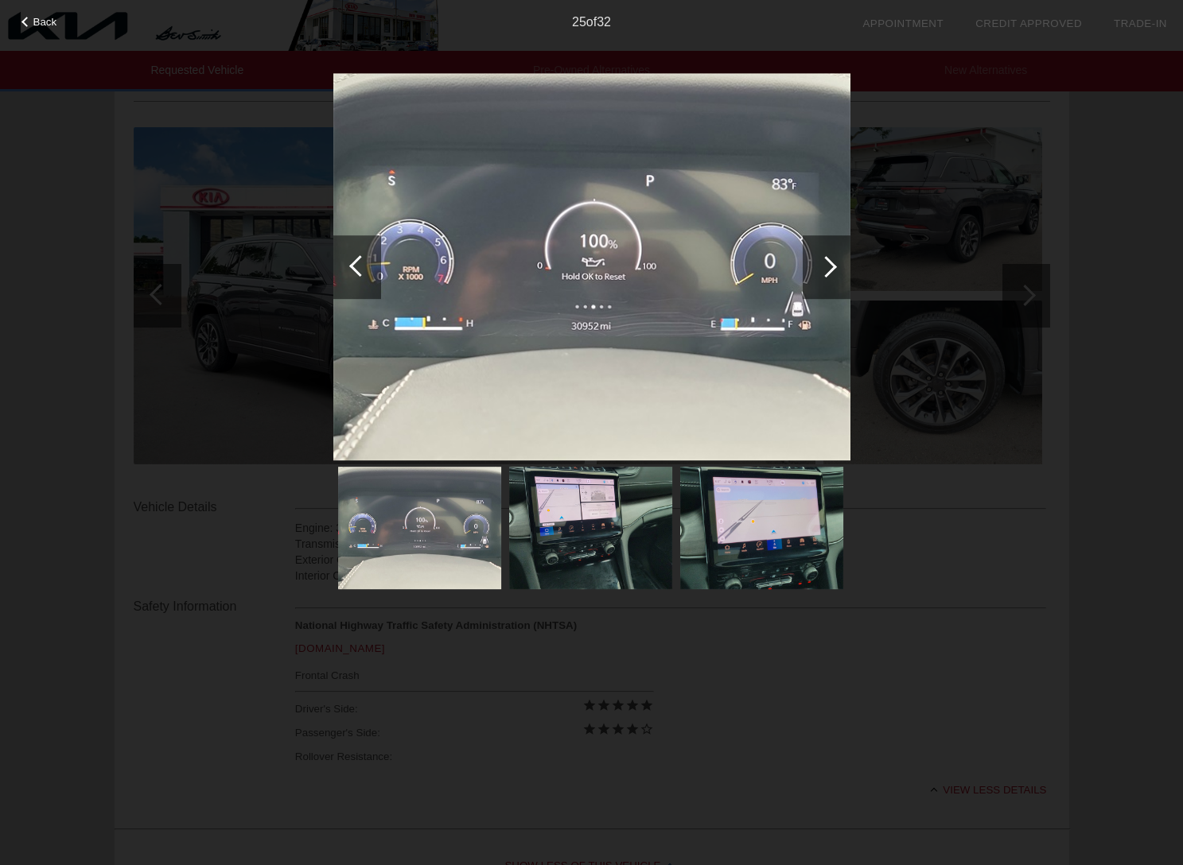
click at [830, 267] on div at bounding box center [825, 266] width 21 height 21
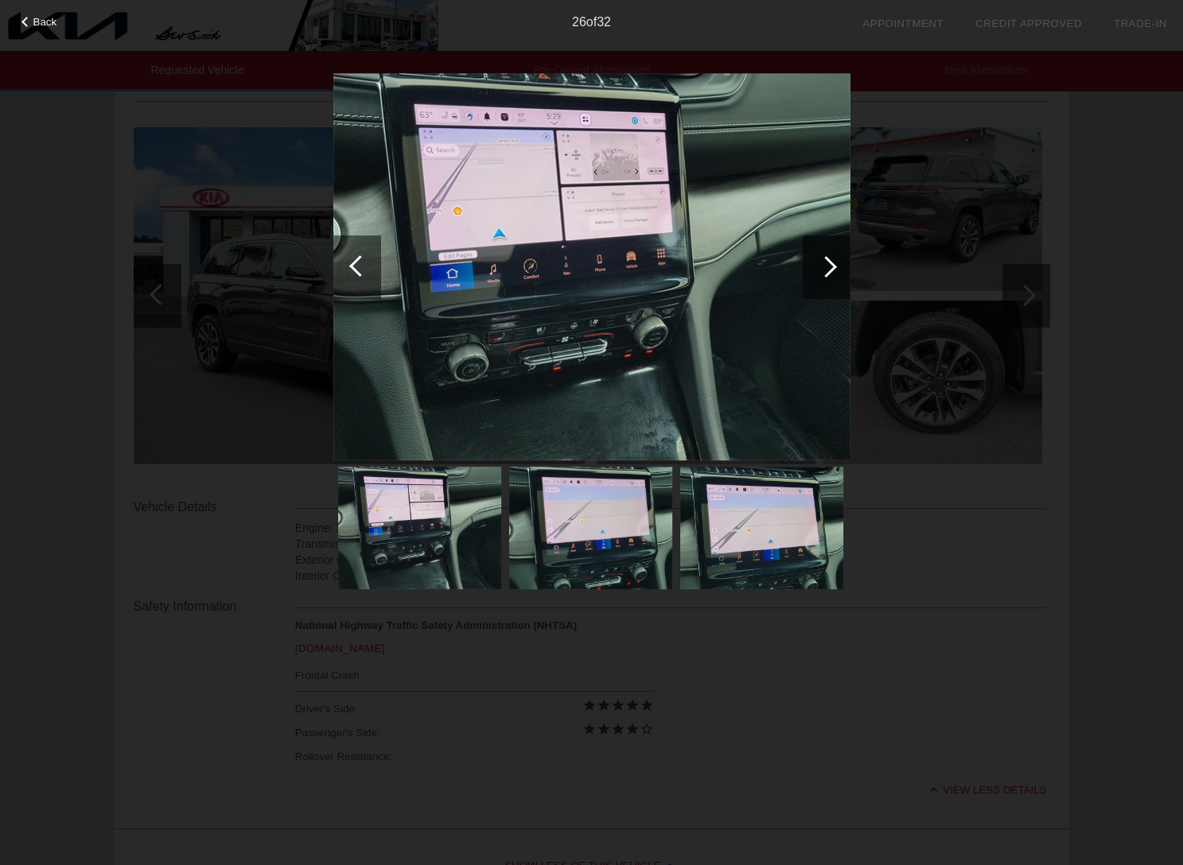
click at [830, 267] on div at bounding box center [825, 266] width 21 height 21
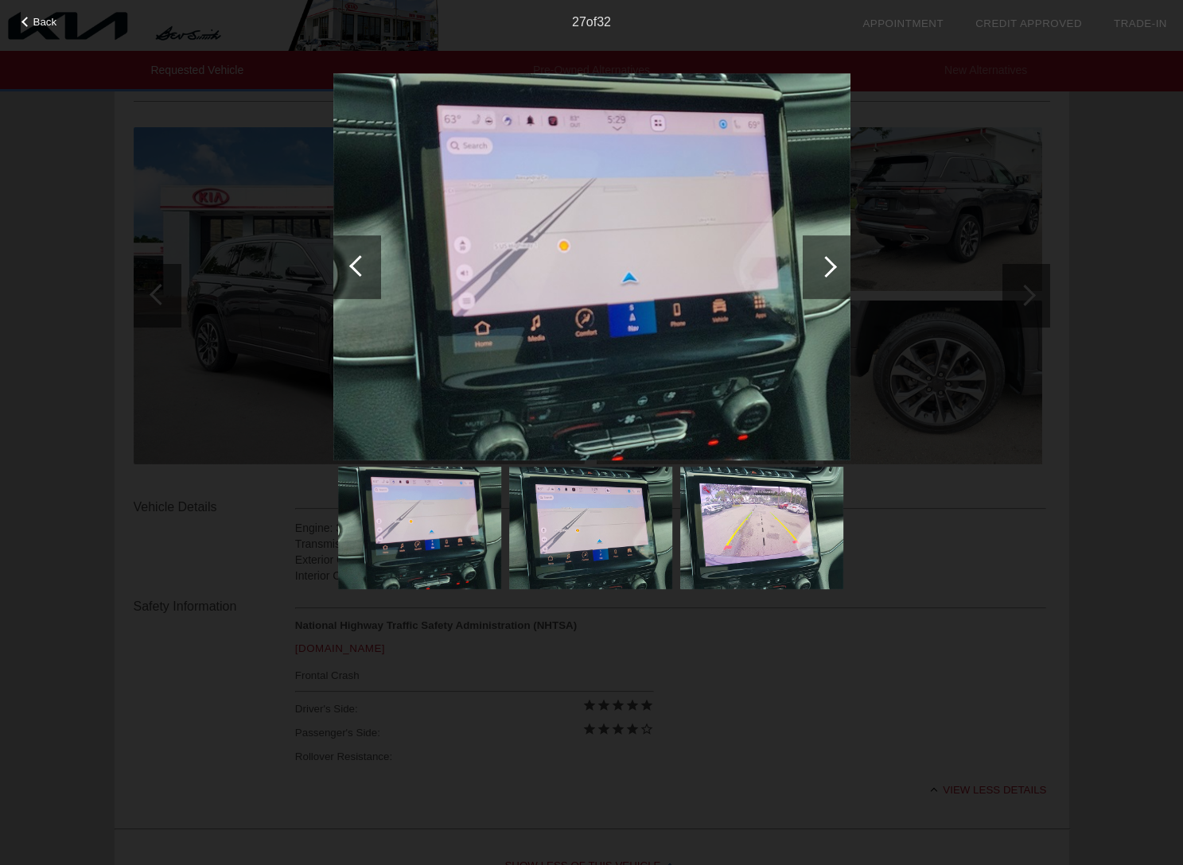
click at [830, 267] on div at bounding box center [825, 266] width 21 height 21
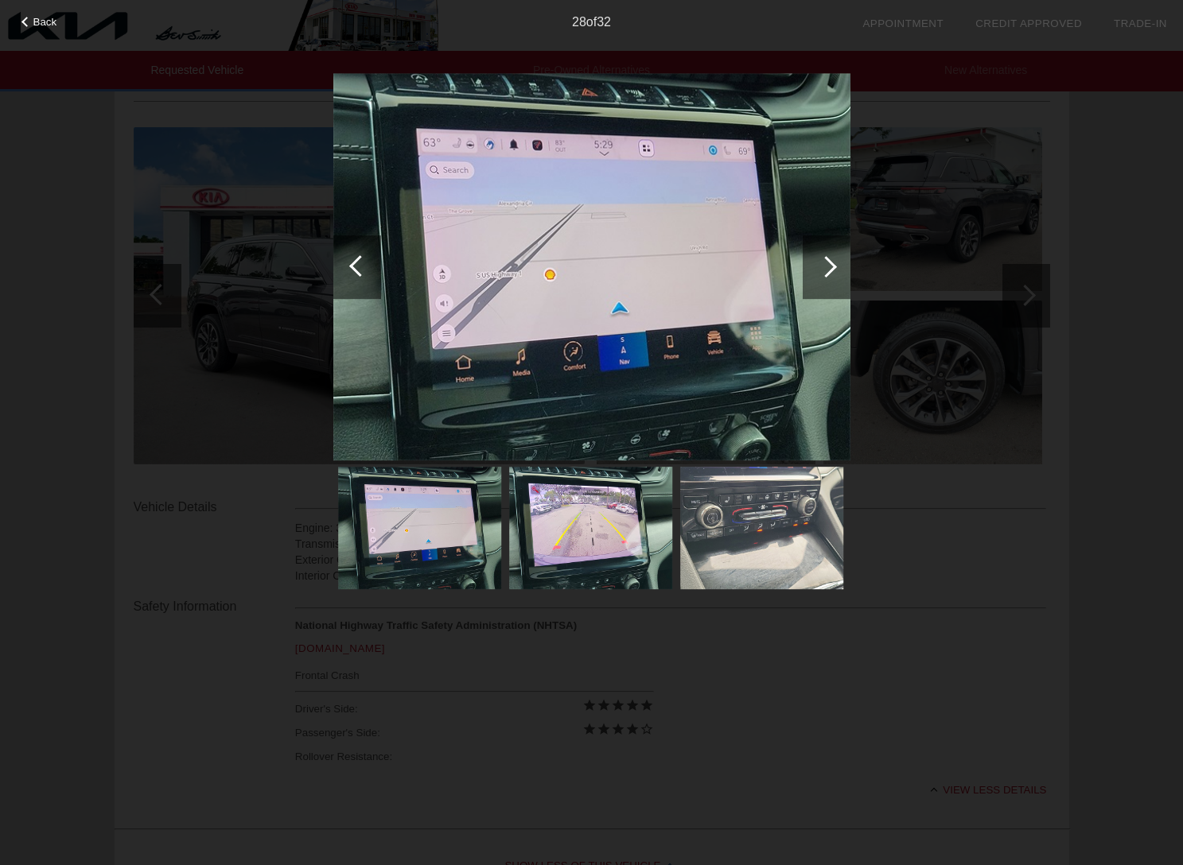
click at [830, 267] on div at bounding box center [825, 266] width 21 height 21
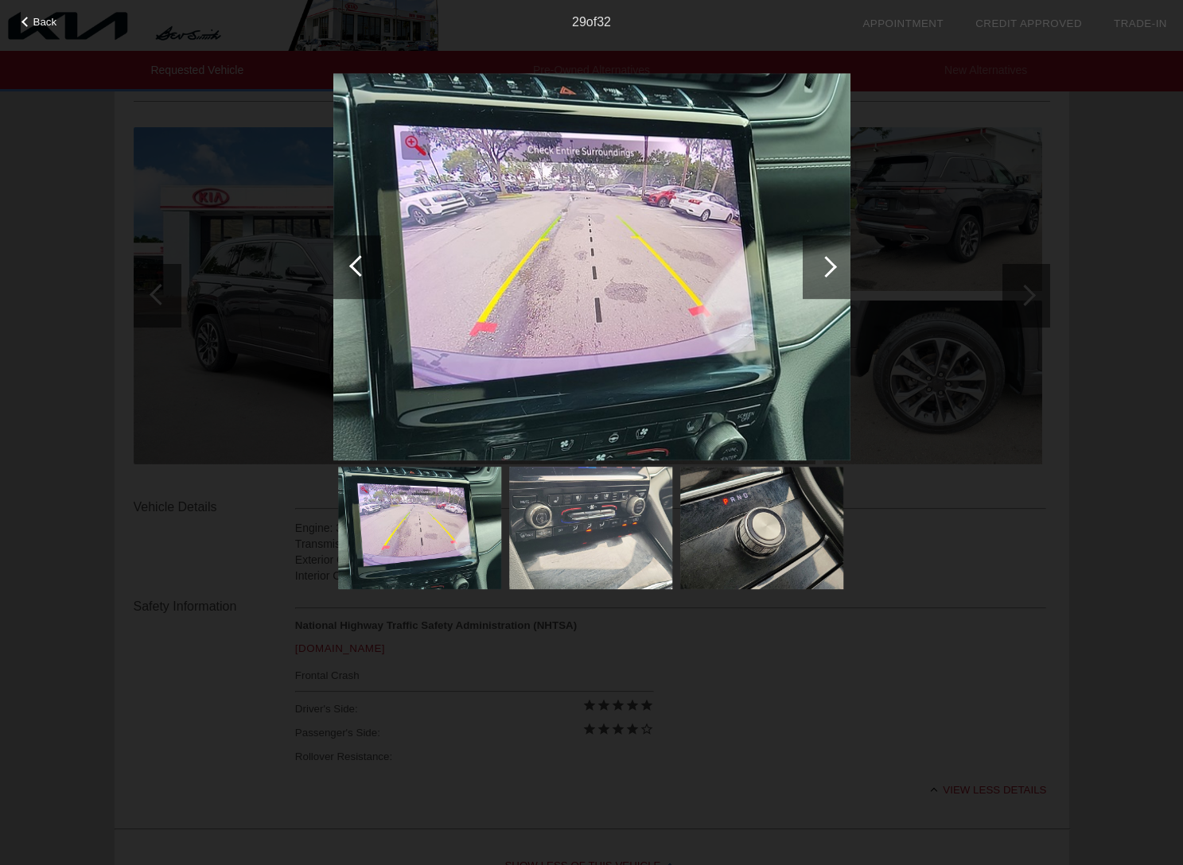
click at [46, 21] on span "Back" at bounding box center [45, 22] width 24 height 12
